Goal: Communication & Community: Participate in discussion

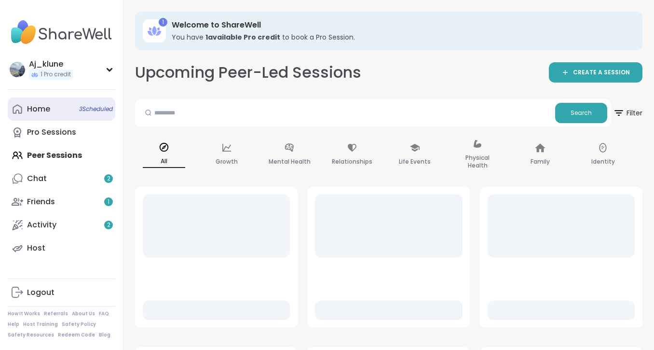
click at [33, 105] on div "Home 3 Scheduled" at bounding box center [38, 109] width 23 height 11
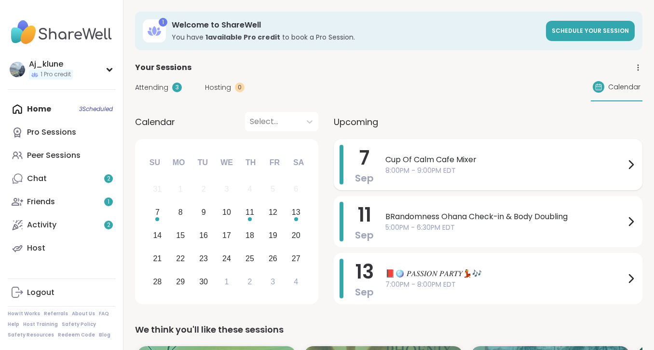
click at [499, 155] on span "Cup Of Calm Cafe Mixer" at bounding box center [505, 160] width 240 height 12
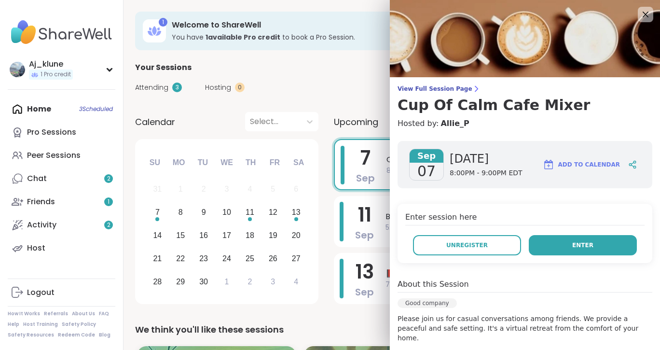
click at [560, 246] on button "Enter" at bounding box center [582, 245] width 108 height 20
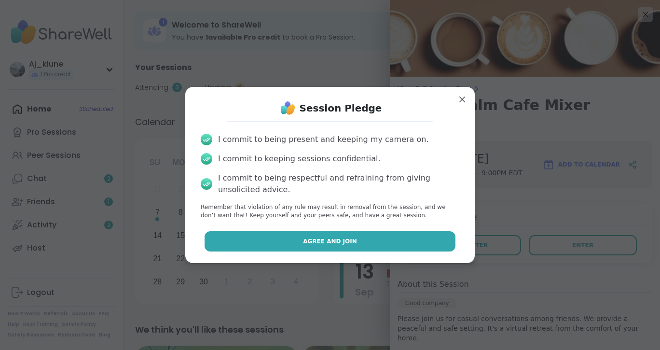
click at [343, 249] on button "Agree and Join" at bounding box center [329, 241] width 251 height 20
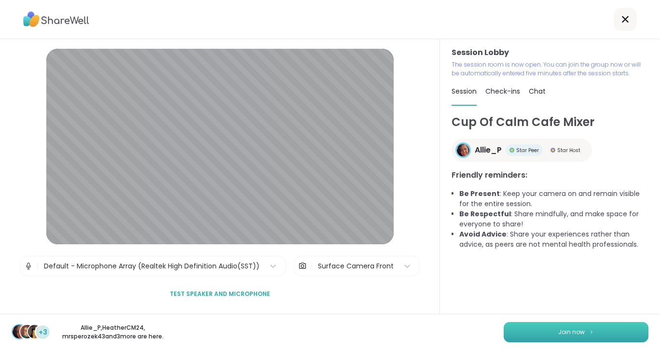
click at [607, 329] on button "Join now" at bounding box center [575, 332] width 145 height 20
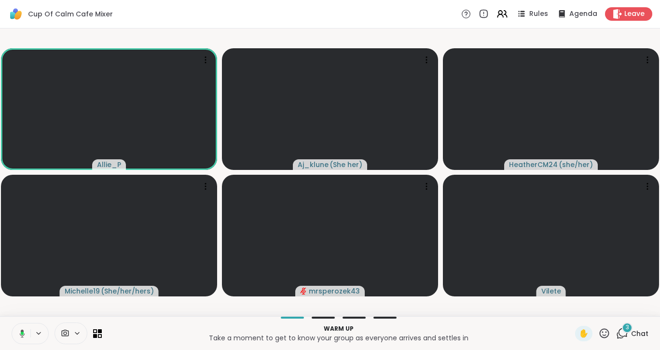
click at [138, 314] on div "Allie_P Aj_klune ( She her ) HeatherCM24 ( she/her ) Michelle19 ( She/her/hers …" at bounding box center [330, 171] width 660 height 287
click at [19, 332] on icon at bounding box center [22, 333] width 9 height 9
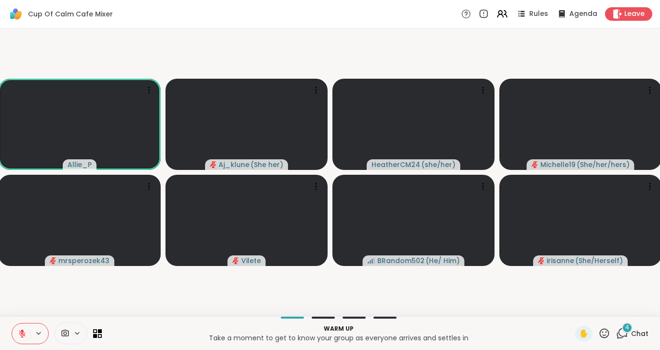
click at [616, 334] on icon at bounding box center [622, 333] width 12 height 12
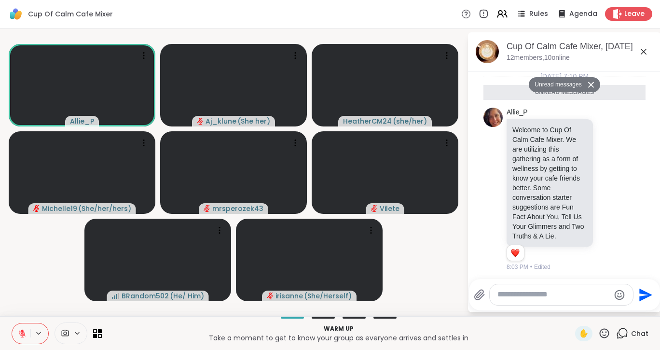
scroll to position [503, 0]
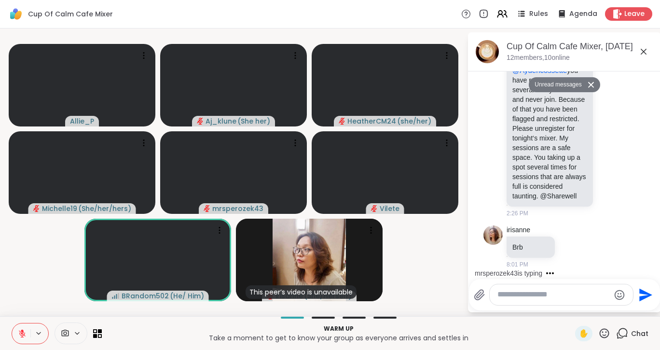
click at [545, 295] on textarea "Type your message" at bounding box center [553, 294] width 112 height 10
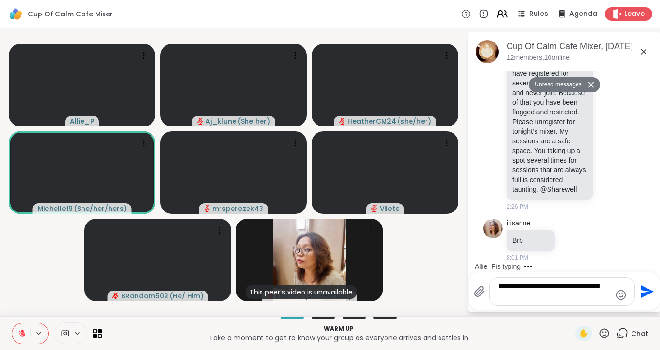
type textarea "**********"
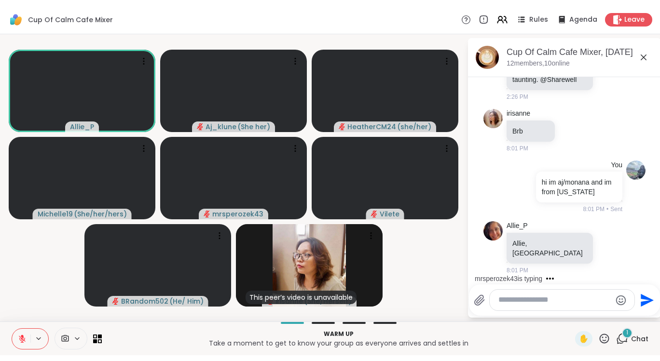
scroll to position [593, 0]
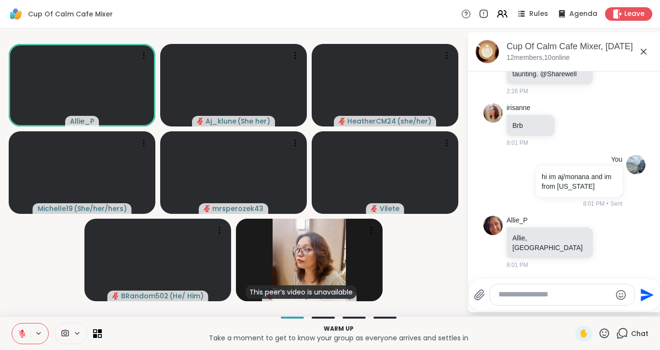
click at [645, 50] on icon at bounding box center [643, 52] width 12 height 12
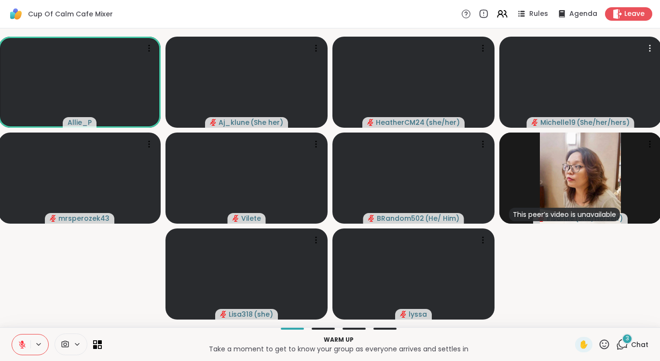
click at [618, 347] on icon at bounding box center [622, 343] width 9 height 9
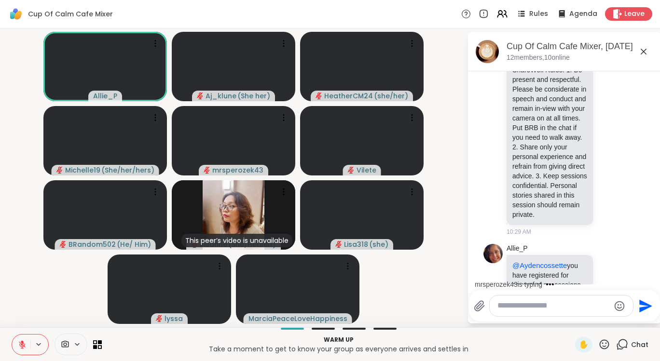
scroll to position [218, 0]
click at [643, 52] on icon at bounding box center [643, 52] width 12 height 12
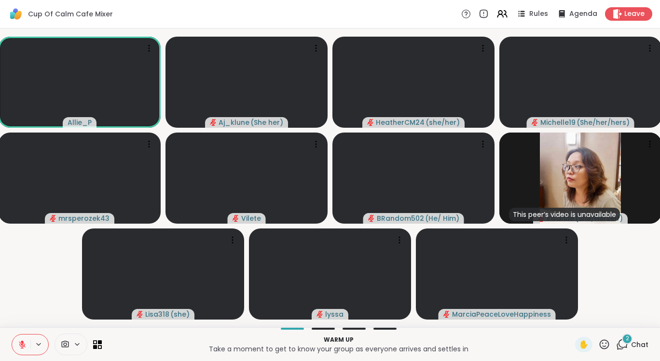
click at [22, 342] on icon at bounding box center [22, 342] width 3 height 4
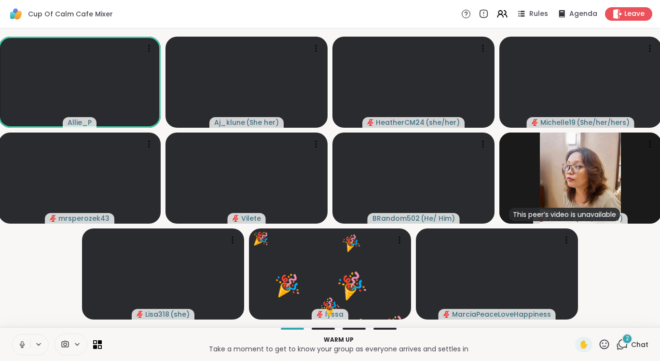
click at [22, 347] on icon at bounding box center [22, 347] width 0 height 2
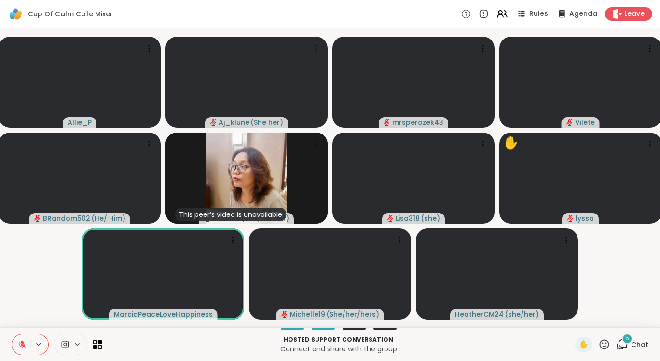
click at [579, 349] on span "✋" at bounding box center [584, 345] width 10 height 12
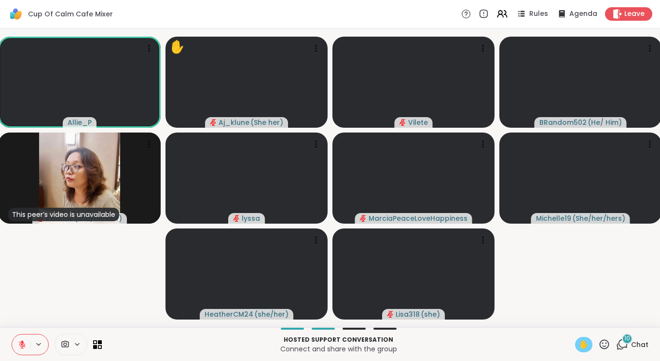
click at [15, 343] on button at bounding box center [21, 345] width 18 height 20
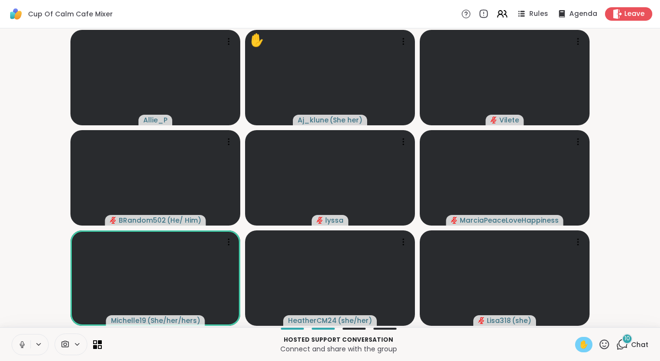
click at [579, 348] on span "✋" at bounding box center [584, 345] width 10 height 12
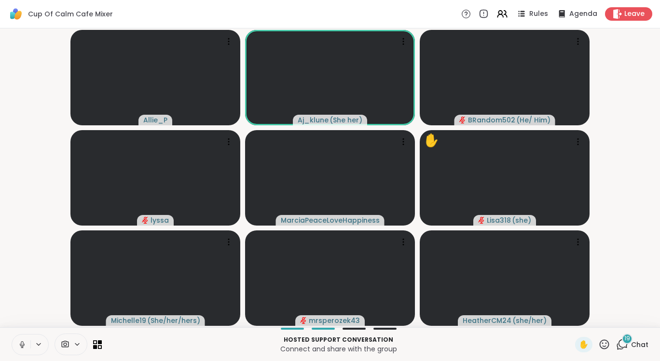
click at [22, 343] on icon at bounding box center [22, 344] width 9 height 9
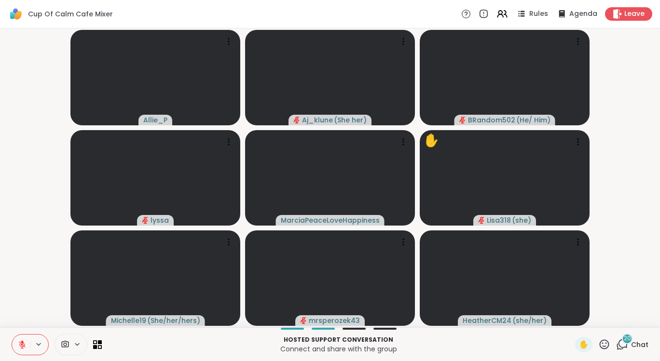
click at [18, 349] on button at bounding box center [21, 345] width 18 height 20
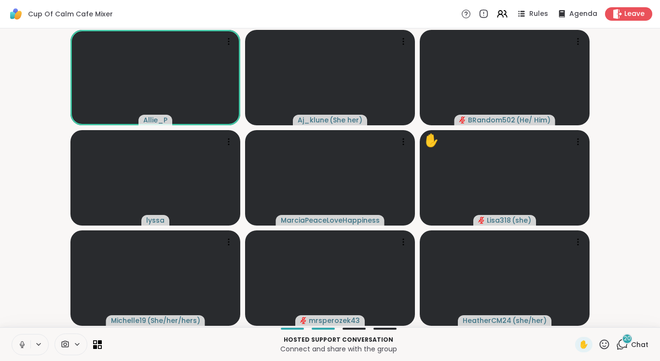
click at [22, 345] on icon at bounding box center [22, 344] width 9 height 9
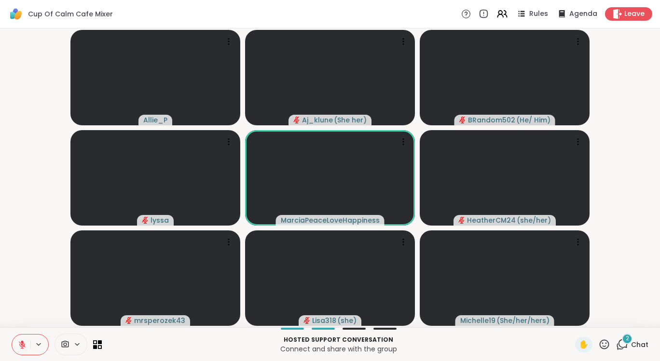
click at [25, 348] on icon at bounding box center [22, 344] width 9 height 9
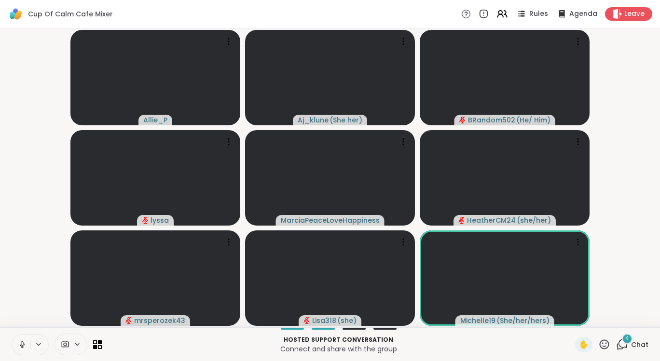
click at [21, 345] on icon at bounding box center [22, 343] width 2 height 4
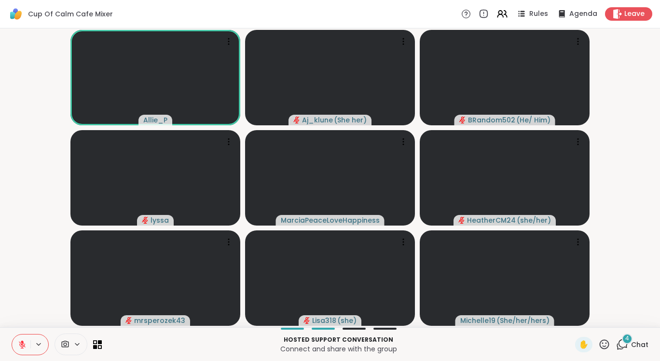
click at [15, 349] on button at bounding box center [21, 345] width 18 height 20
click at [24, 346] on icon at bounding box center [22, 344] width 9 height 9
click at [19, 347] on icon at bounding box center [22, 344] width 9 height 9
click at [22, 347] on icon at bounding box center [22, 347] width 0 height 2
click at [29, 349] on button at bounding box center [21, 345] width 18 height 20
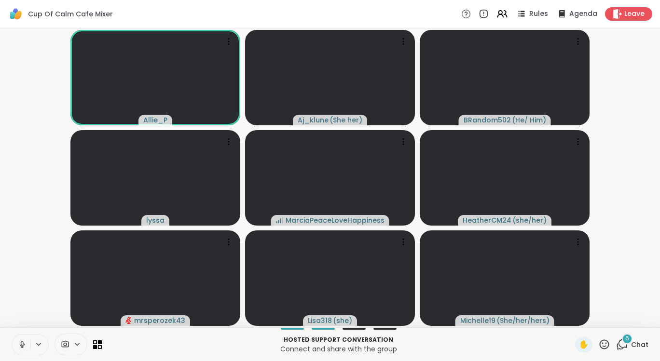
click at [21, 345] on icon at bounding box center [22, 344] width 9 height 9
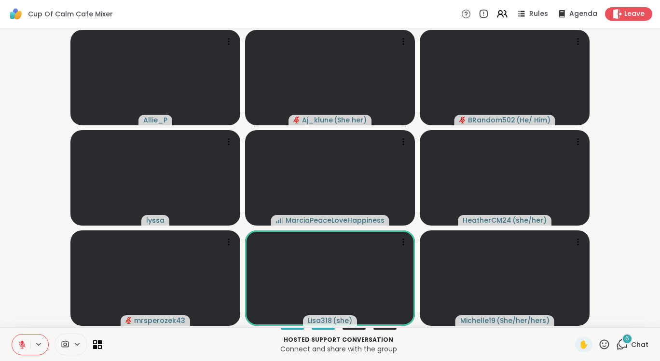
click at [22, 341] on icon at bounding box center [22, 342] width 3 height 4
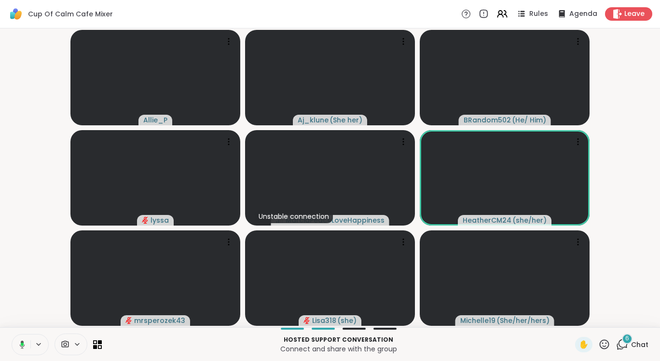
click at [17, 346] on icon at bounding box center [20, 344] width 9 height 9
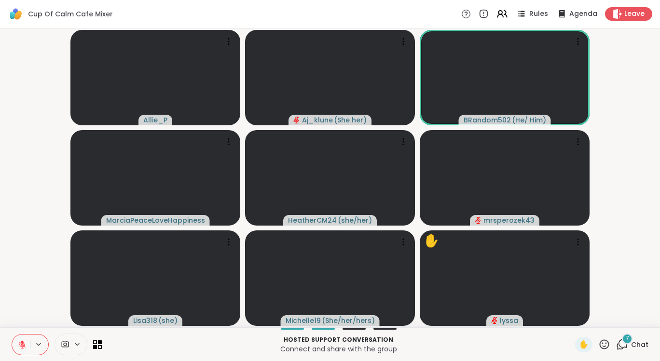
click at [22, 345] on icon at bounding box center [22, 344] width 7 height 7
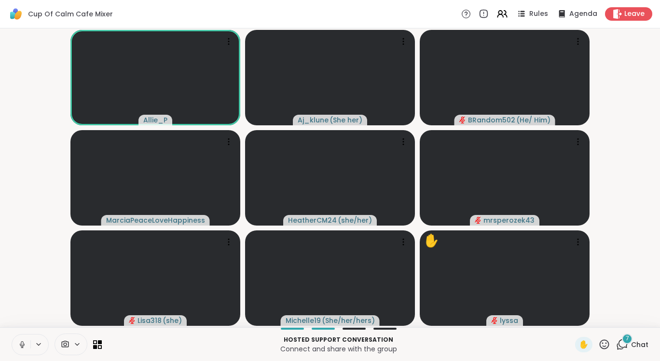
click at [20, 347] on icon at bounding box center [22, 344] width 9 height 9
click at [18, 349] on button at bounding box center [21, 345] width 18 height 20
click at [22, 347] on icon at bounding box center [22, 347] width 0 height 2
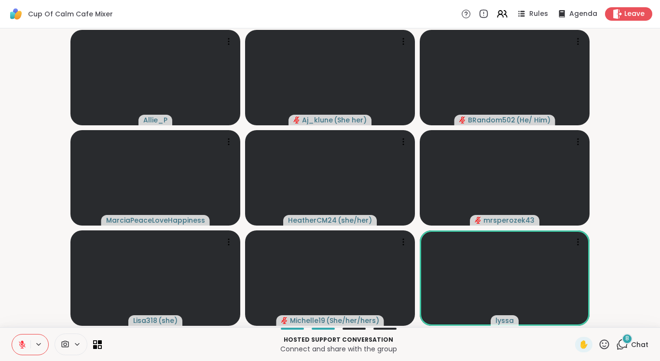
click at [22, 345] on icon at bounding box center [22, 344] width 7 height 7
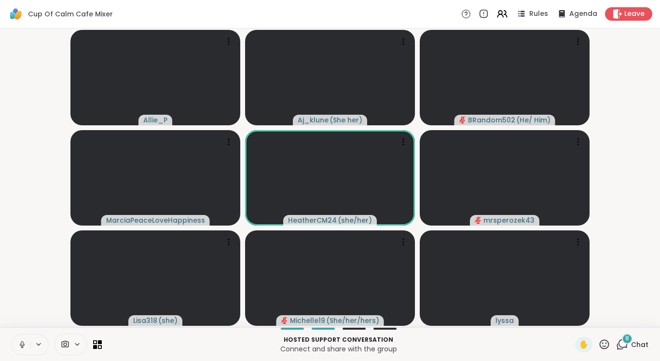
click at [21, 344] on icon at bounding box center [22, 343] width 2 height 4
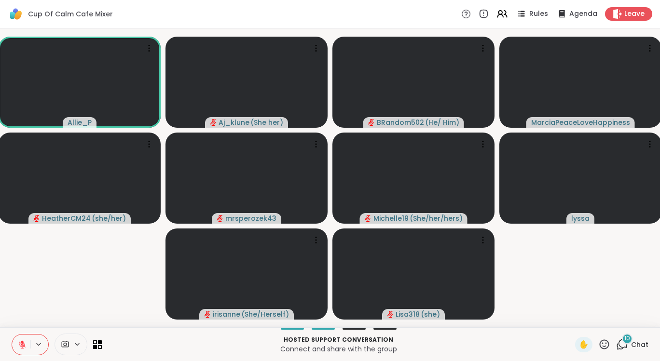
click at [21, 345] on icon at bounding box center [22, 344] width 9 height 9
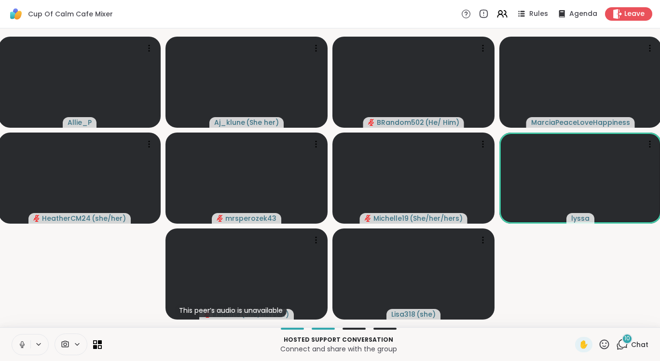
click at [19, 346] on icon at bounding box center [22, 344] width 9 height 9
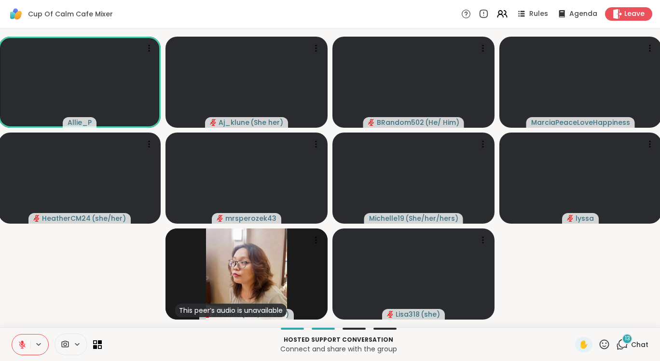
click at [21, 347] on icon at bounding box center [22, 344] width 9 height 9
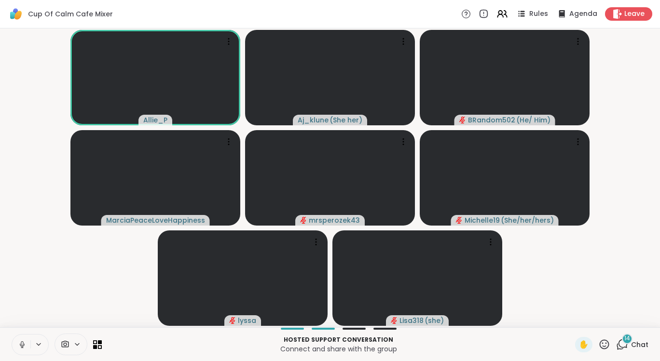
click at [24, 346] on icon at bounding box center [22, 344] width 9 height 9
click at [25, 348] on icon at bounding box center [22, 344] width 9 height 9
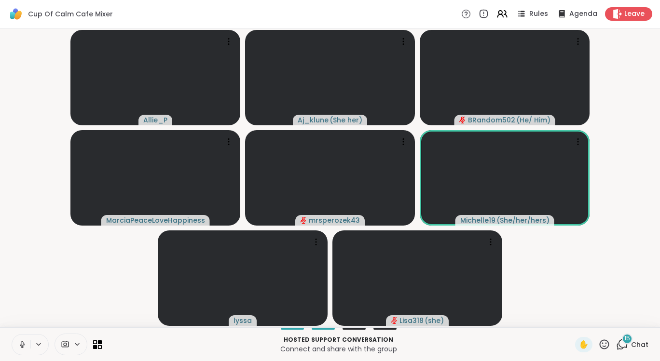
click at [22, 345] on icon at bounding box center [22, 344] width 9 height 9
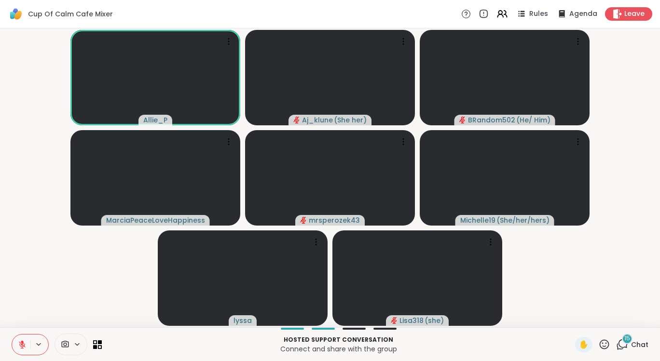
click at [19, 346] on icon at bounding box center [22, 344] width 9 height 9
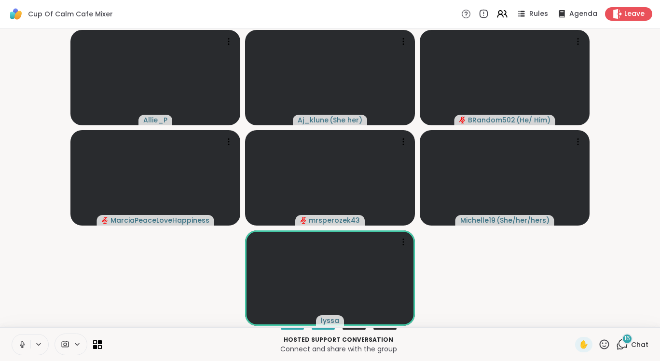
click at [22, 345] on icon at bounding box center [22, 344] width 9 height 9
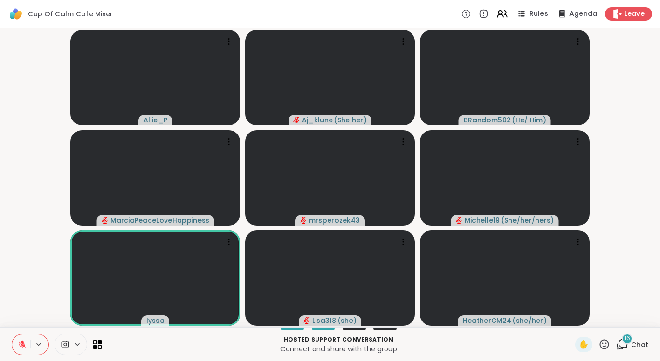
click at [23, 346] on icon at bounding box center [22, 344] width 7 height 7
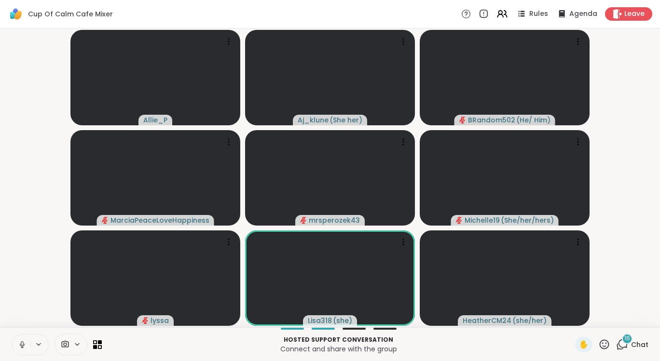
click at [22, 347] on icon at bounding box center [22, 347] width 0 height 2
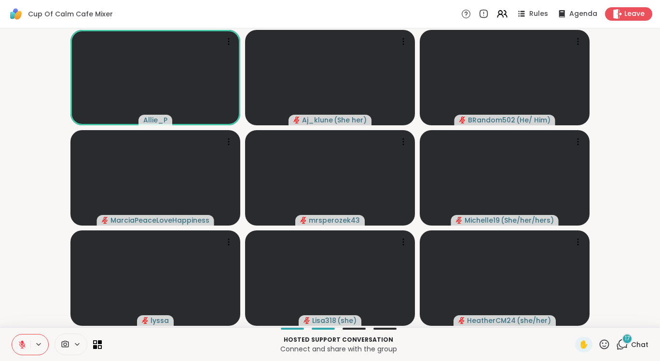
click at [22, 345] on icon at bounding box center [22, 344] width 7 height 7
click at [22, 347] on icon at bounding box center [22, 347] width 0 height 2
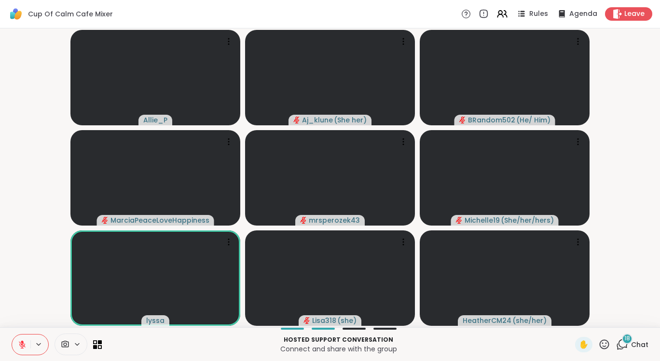
click at [631, 346] on span "Chat" at bounding box center [639, 345] width 17 height 10
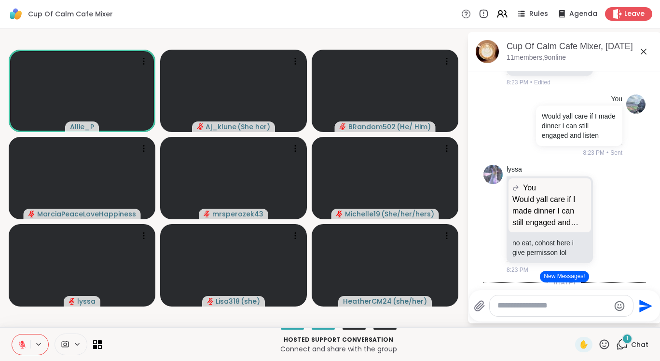
scroll to position [3626, 0]
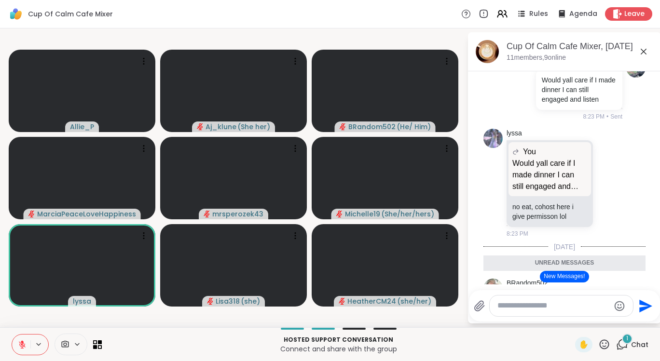
click at [17, 349] on button at bounding box center [21, 345] width 18 height 20
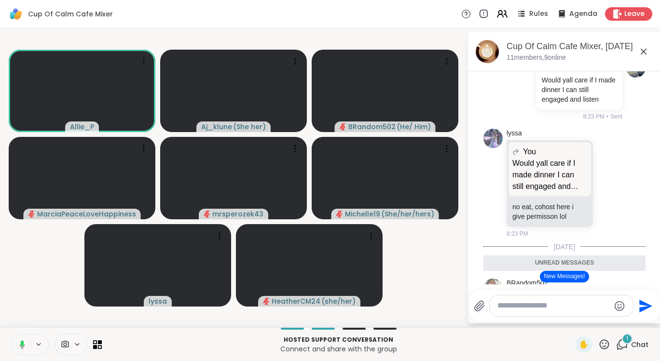
click at [15, 346] on button at bounding box center [21, 345] width 20 height 20
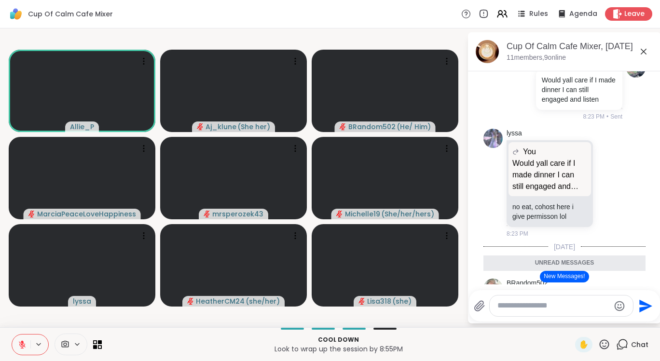
click at [14, 347] on button at bounding box center [21, 345] width 18 height 20
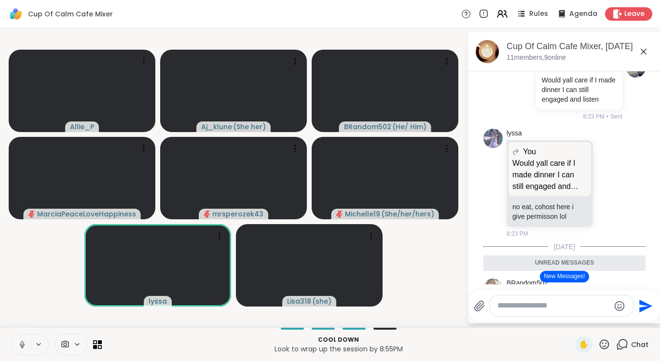
click at [15, 345] on button at bounding box center [21, 345] width 18 height 20
click at [14, 349] on button at bounding box center [21, 345] width 18 height 20
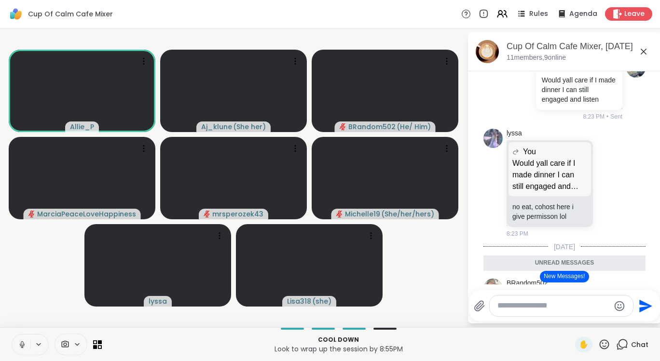
click at [13, 340] on button at bounding box center [21, 345] width 18 height 20
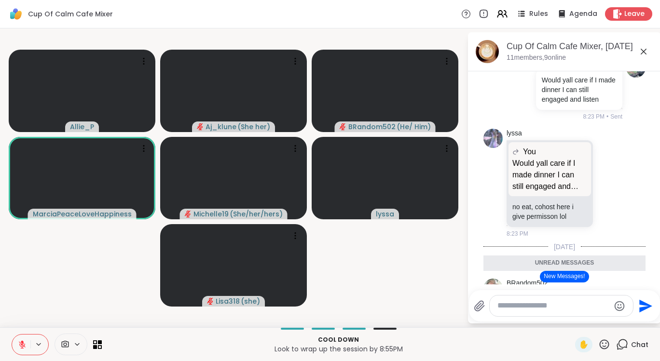
click at [13, 346] on button at bounding box center [21, 345] width 18 height 20
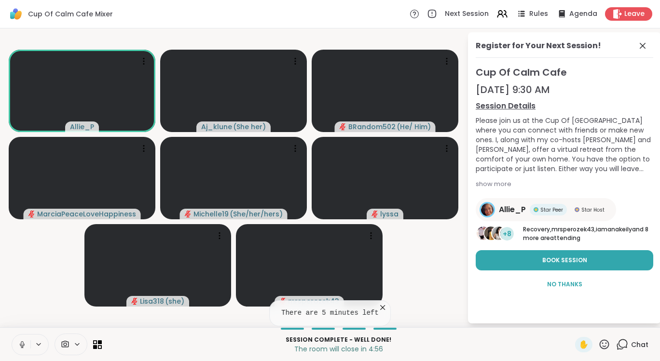
click at [13, 343] on button at bounding box center [21, 345] width 18 height 20
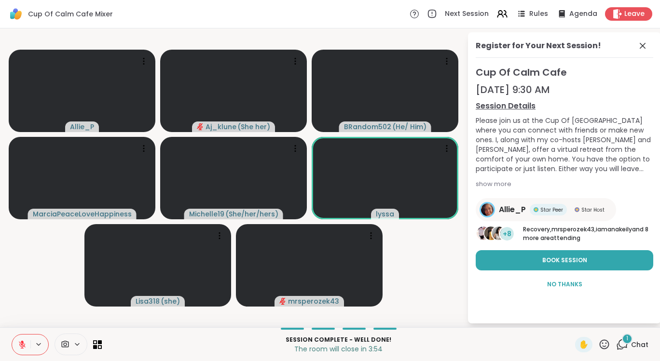
click at [14, 345] on button at bounding box center [21, 345] width 18 height 20
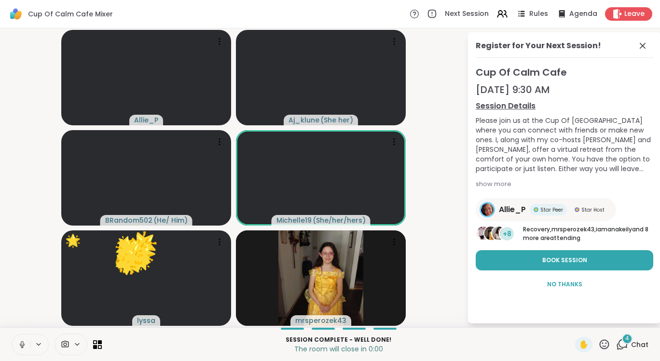
click at [628, 15] on span "Leave" at bounding box center [634, 14] width 20 height 10
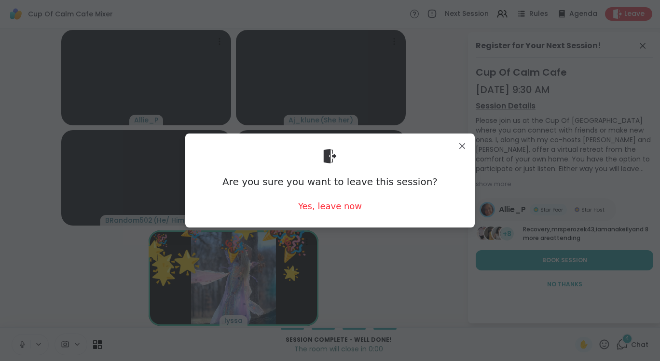
click at [336, 203] on div "Yes, leave now" at bounding box center [330, 206] width 64 height 12
